Goal: Find contact information: Find contact information

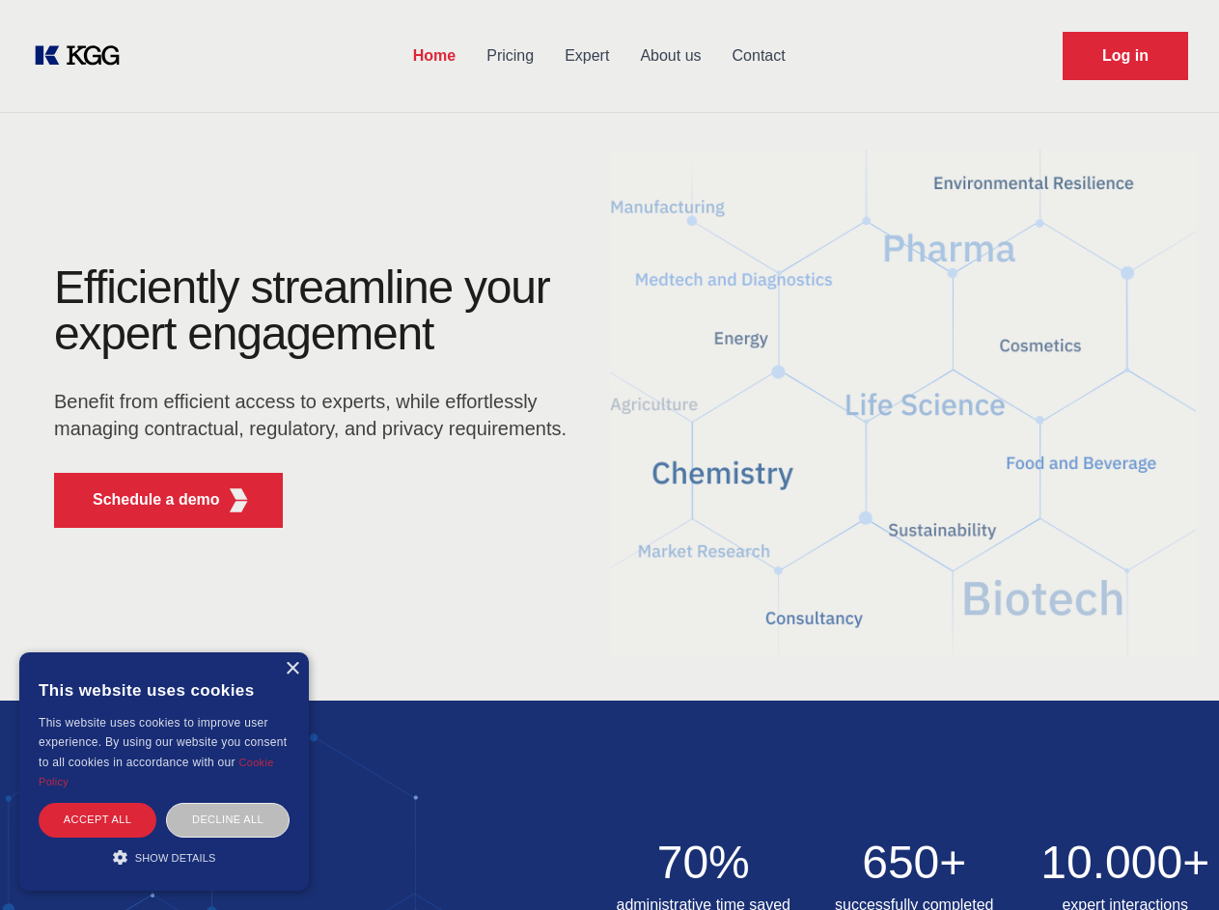
click at [609, 455] on div "Efficiently streamline your expert engagement Benefit from efficient access to …" at bounding box center [316, 403] width 587 height 279
click at [145, 500] on p "Schedule a demo" at bounding box center [156, 499] width 127 height 23
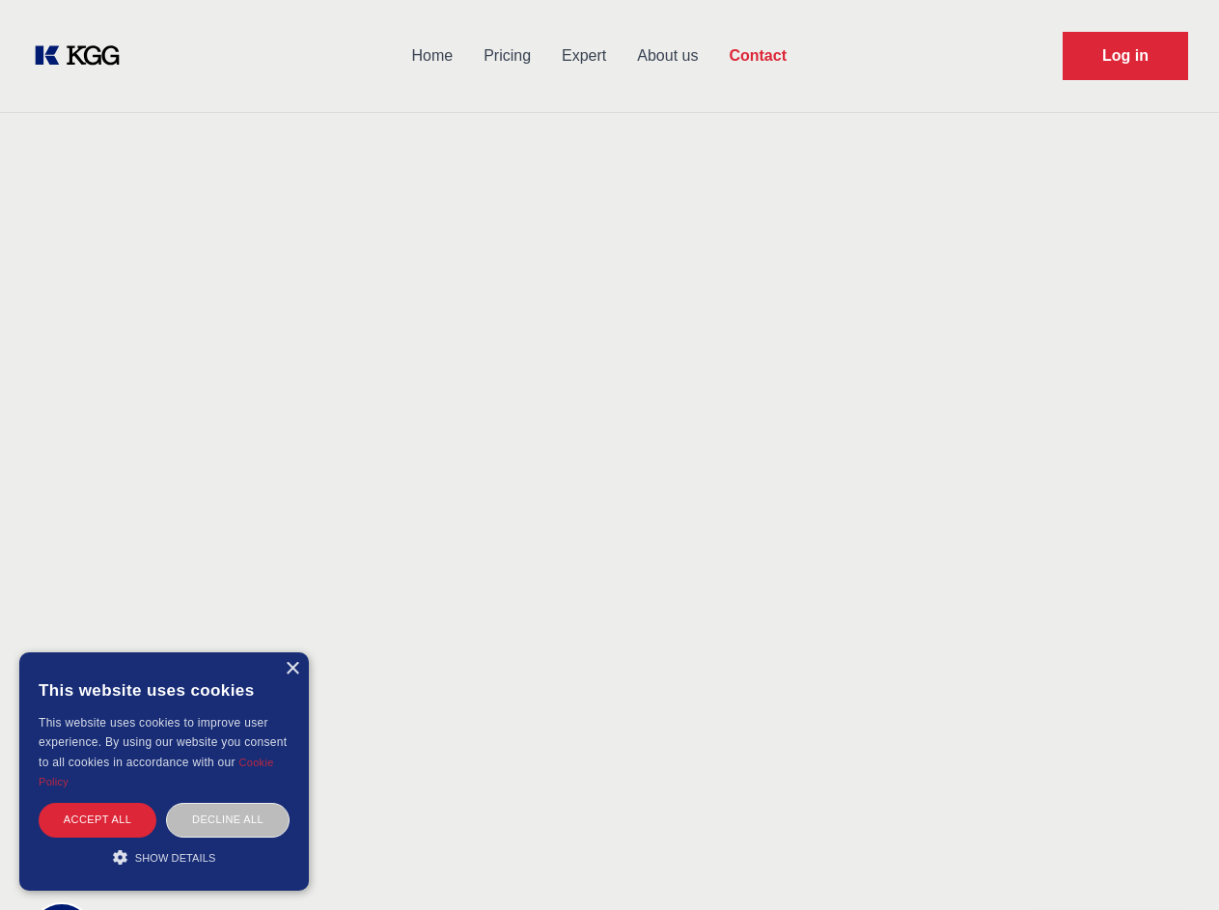
click at [291, 669] on div "× This website uses cookies This website uses cookies to improve user experienc…" at bounding box center [164, 771] width 290 height 238
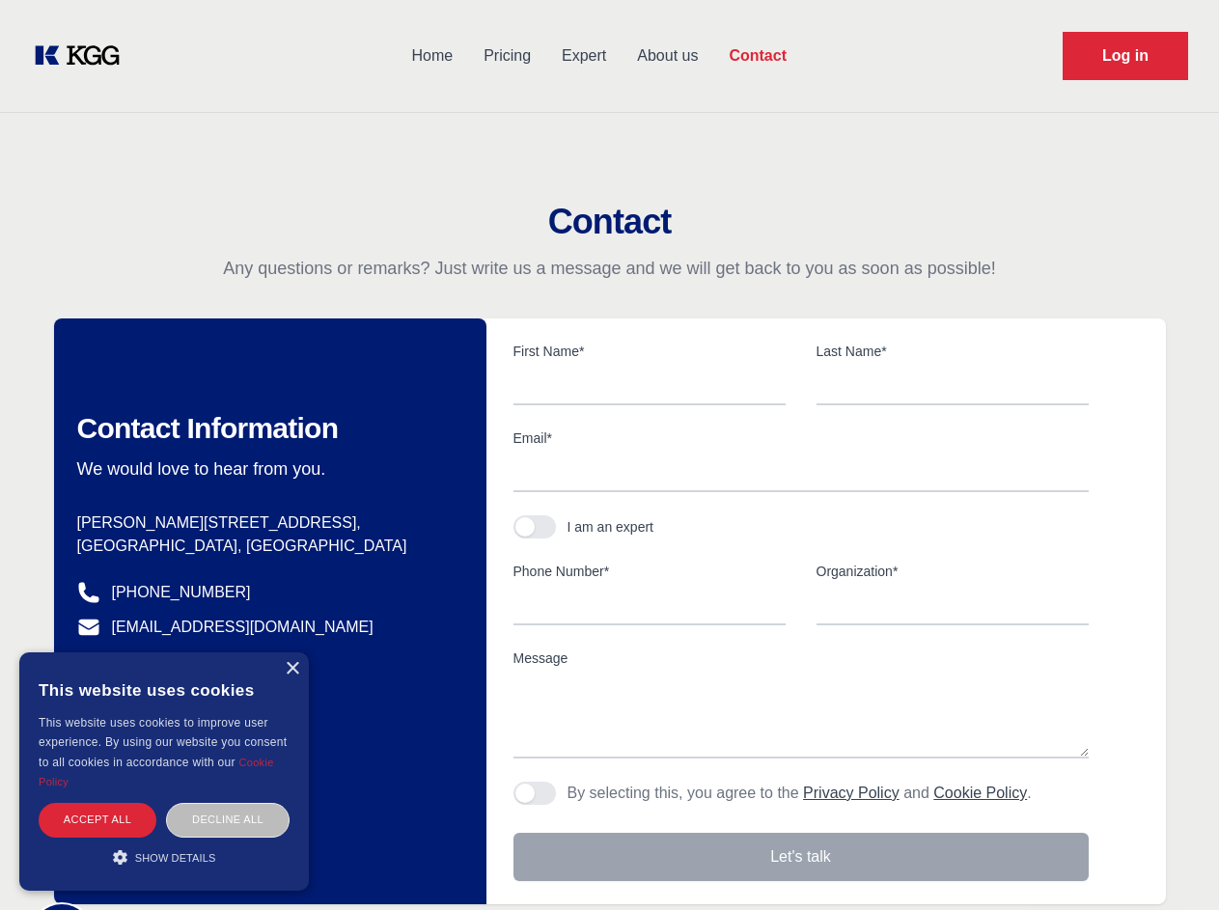
click at [97, 819] on div "Accept all" at bounding box center [98, 820] width 118 height 34
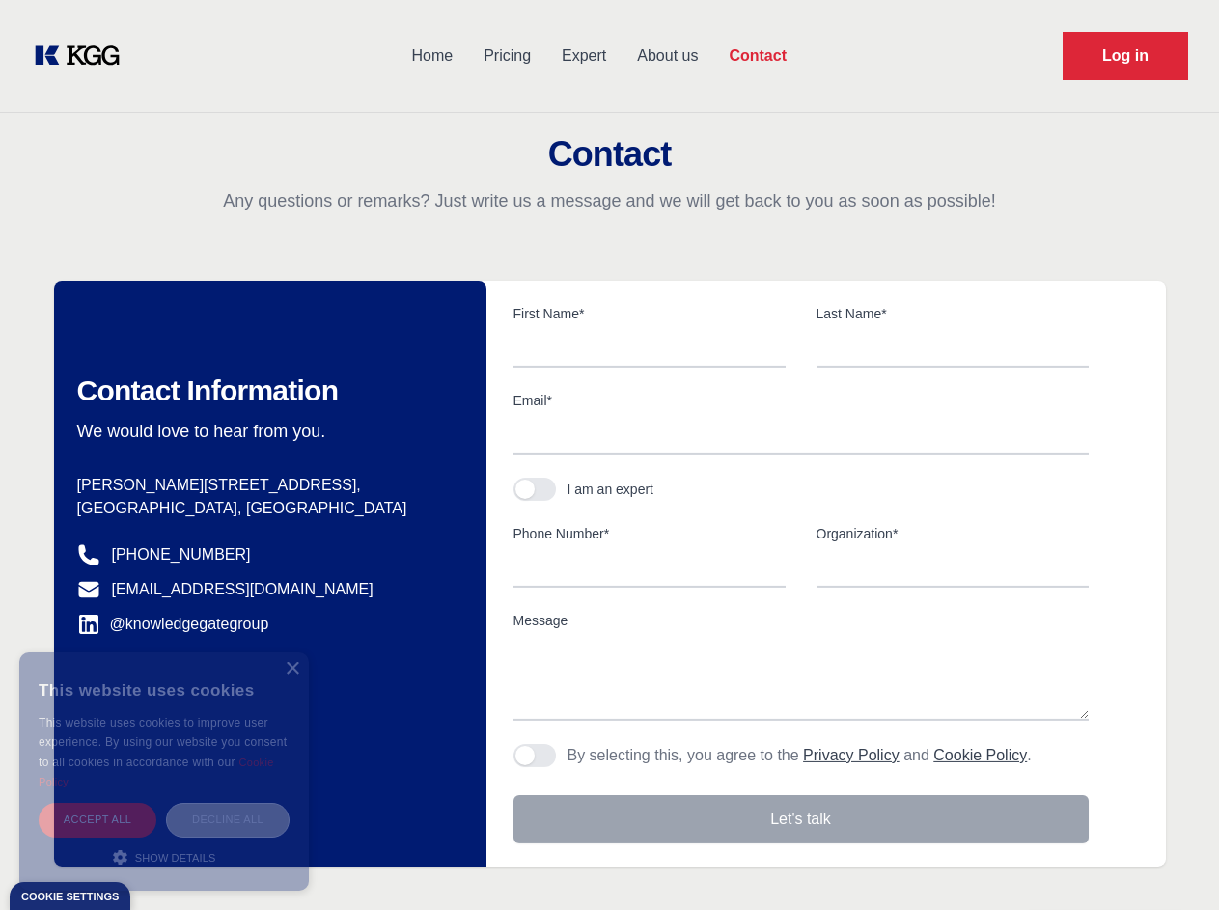
click at [228, 819] on div "Decline all" at bounding box center [228, 820] width 124 height 34
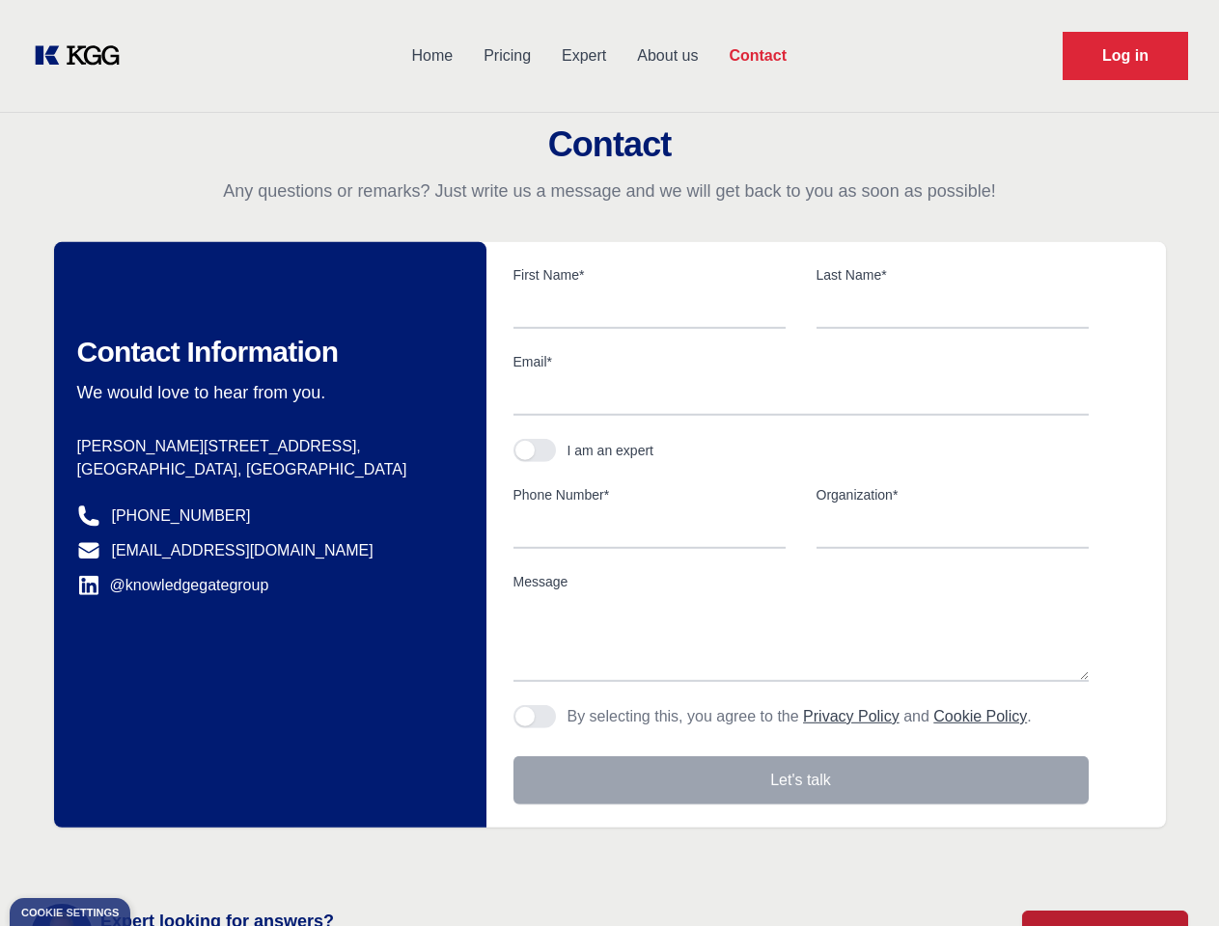
click at [164, 857] on main "Contact Any questions or remarks? Just write us a message and we will get back …" at bounding box center [609, 502] width 1219 height 1005
